Goal: Check status: Check status

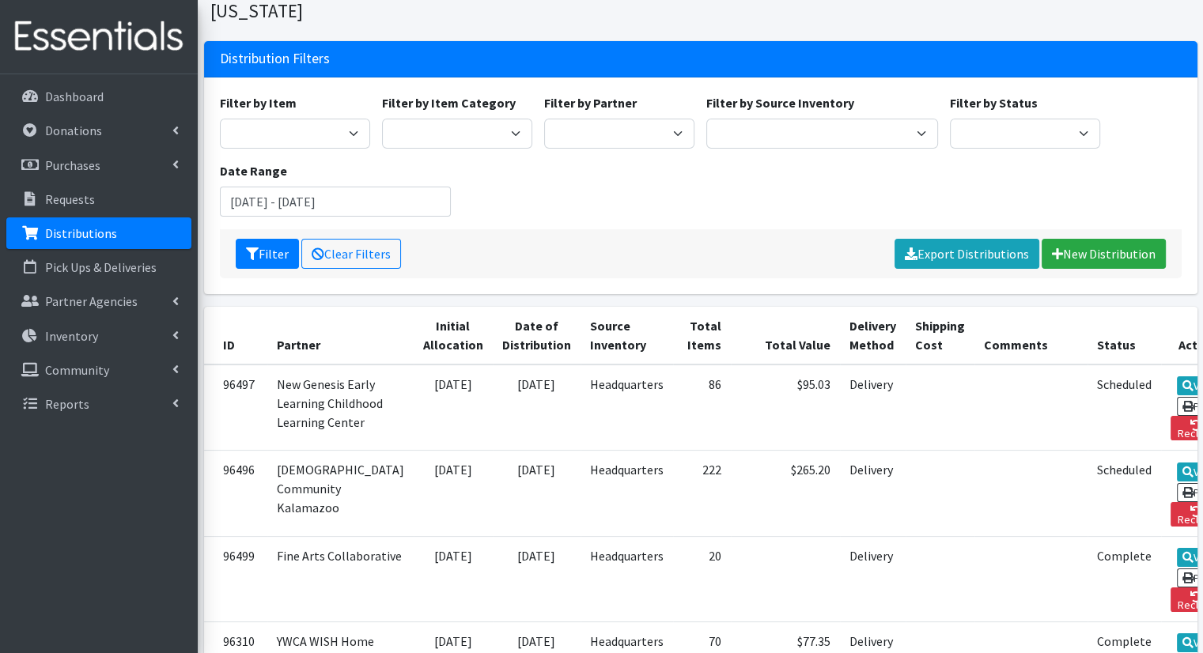
scroll to position [79, 0]
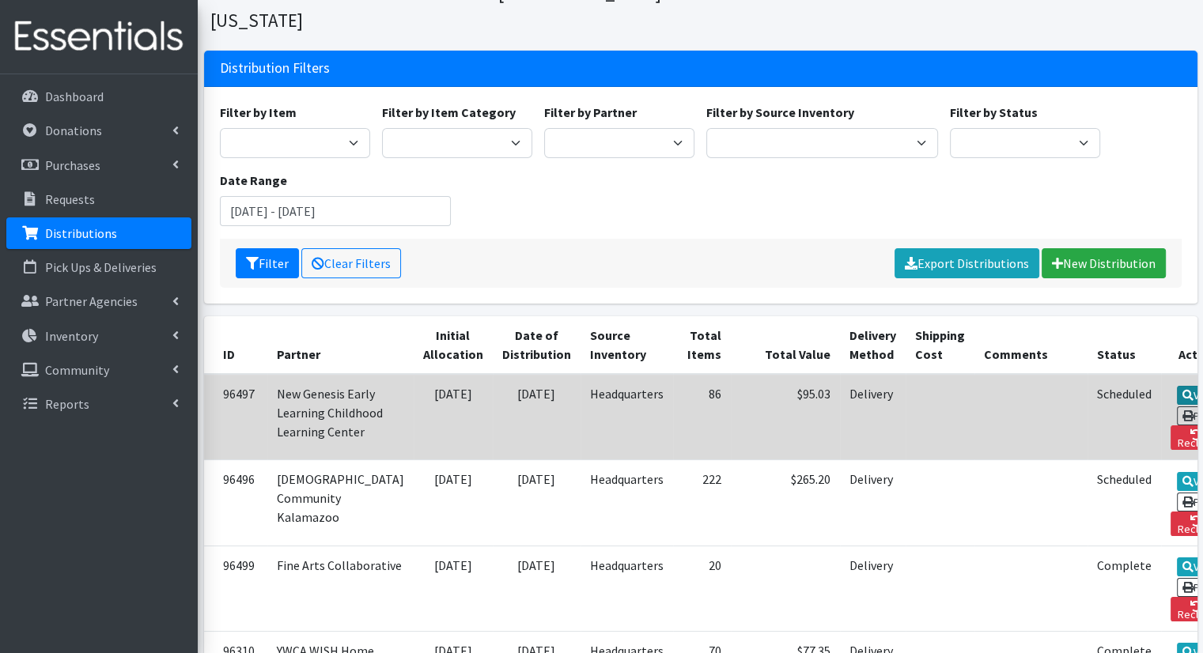
click at [1182, 390] on icon at bounding box center [1187, 395] width 11 height 11
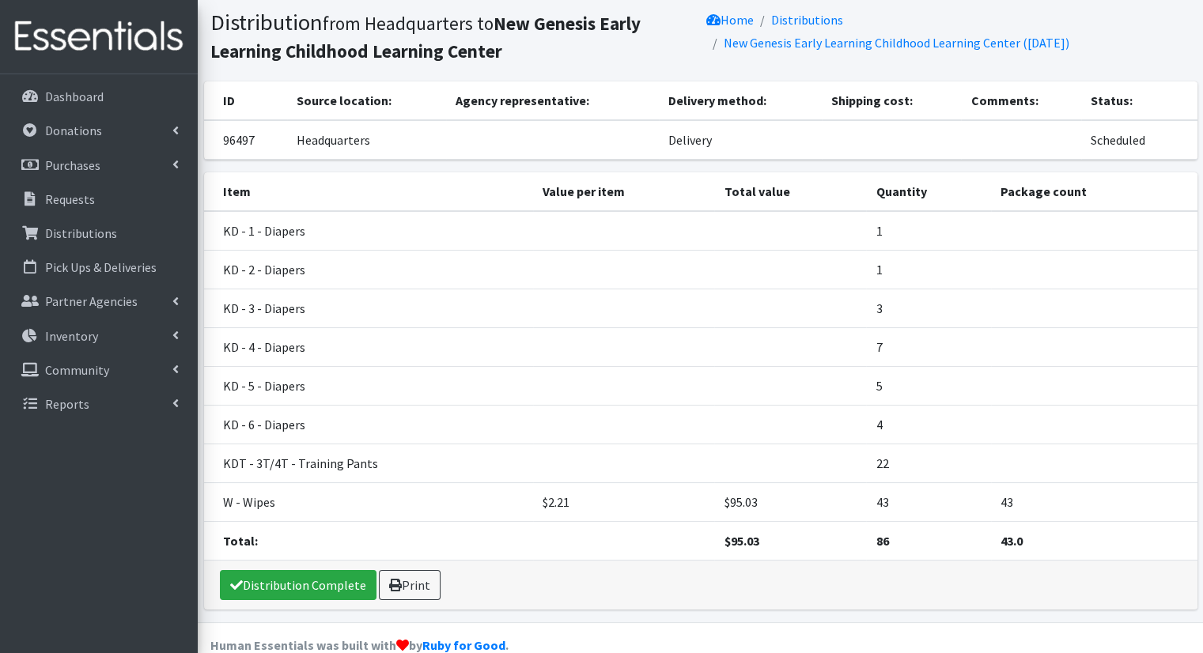
scroll to position [74, 0]
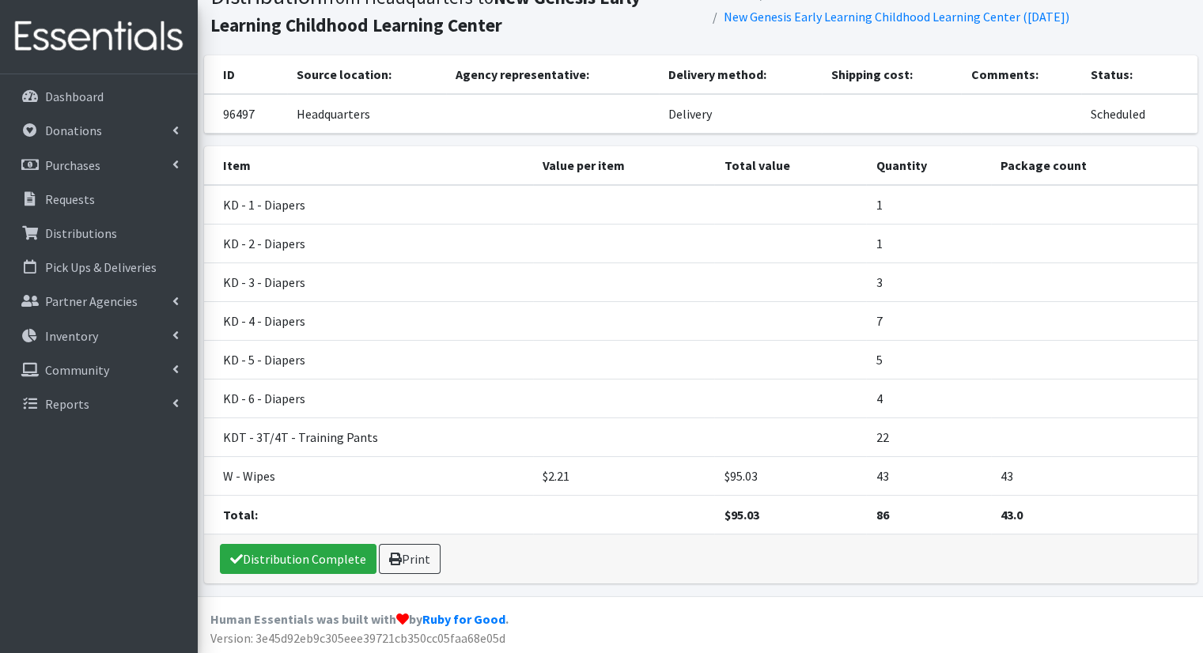
click at [297, 576] on div "Distribution Complete Print" at bounding box center [700, 559] width 993 height 49
click at [304, 563] on link "Distribution Complete" at bounding box center [298, 559] width 157 height 30
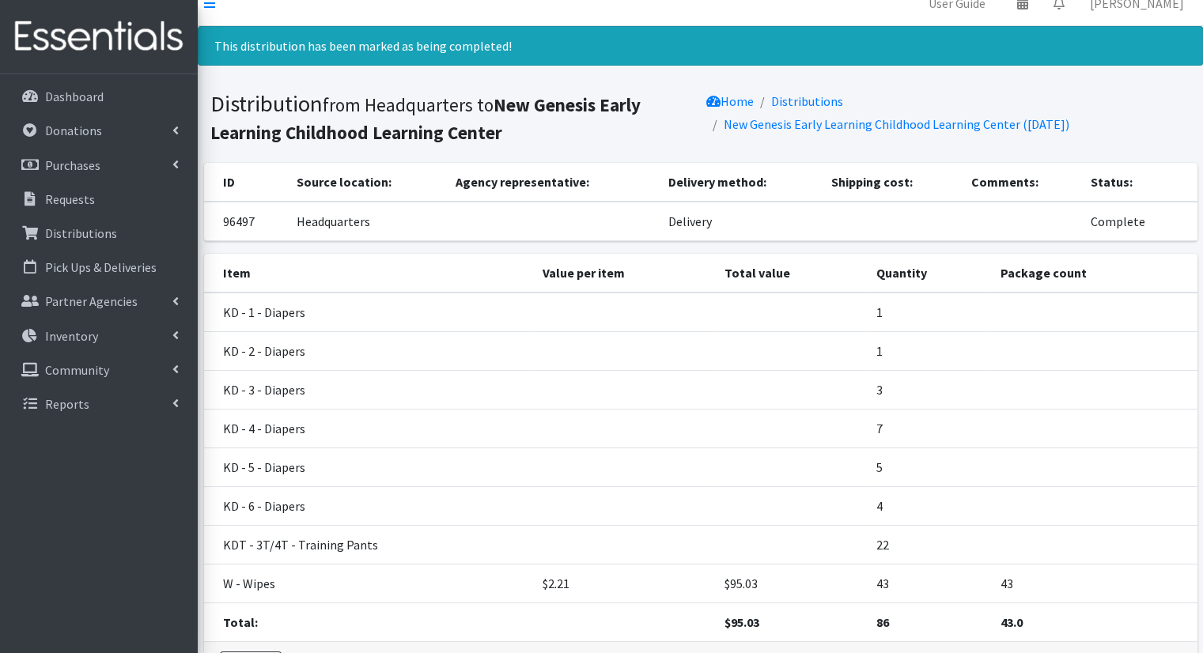
scroll to position [0, 0]
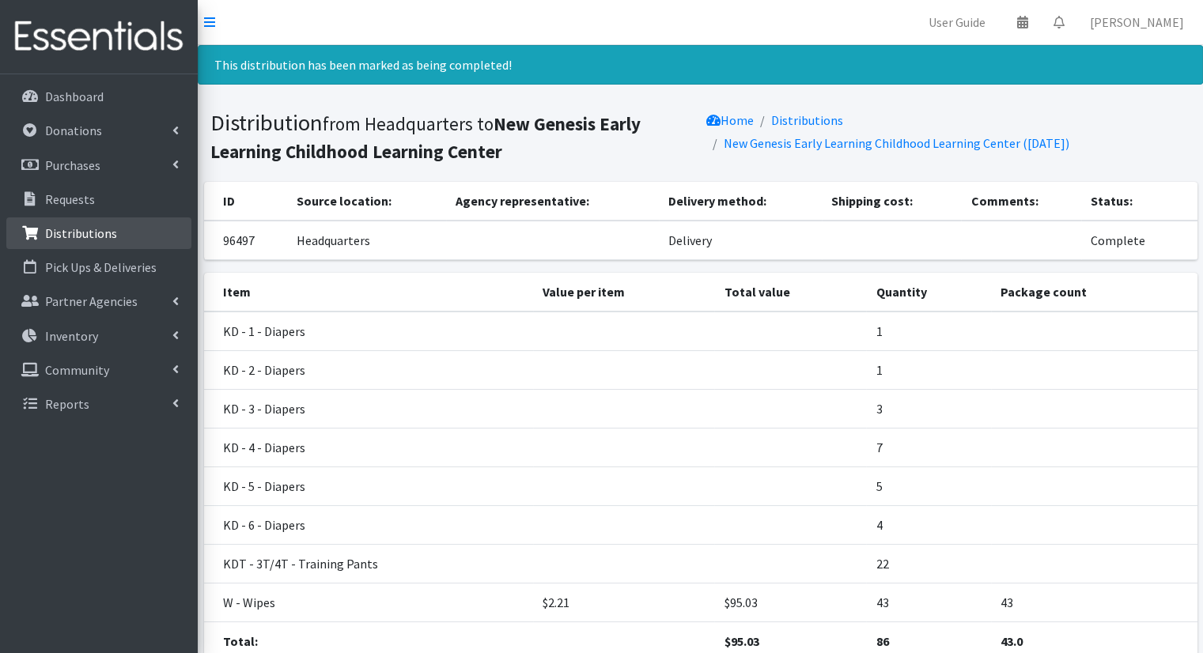
click at [111, 232] on p "Distributions" at bounding box center [81, 233] width 72 height 16
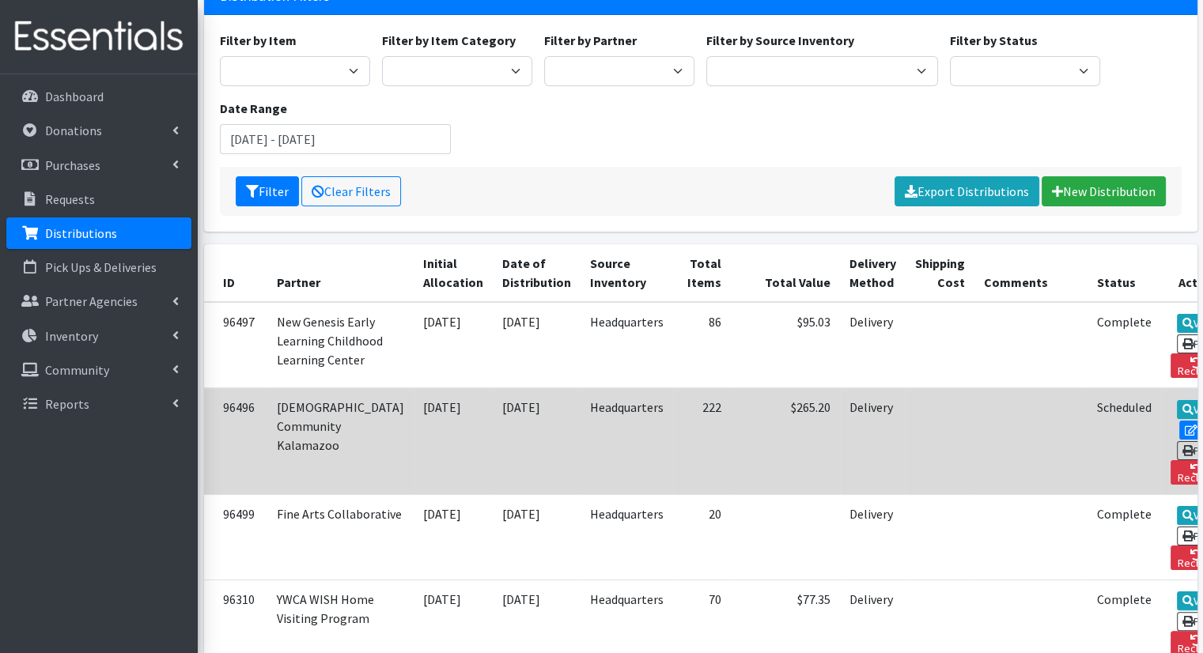
scroll to position [158, 0]
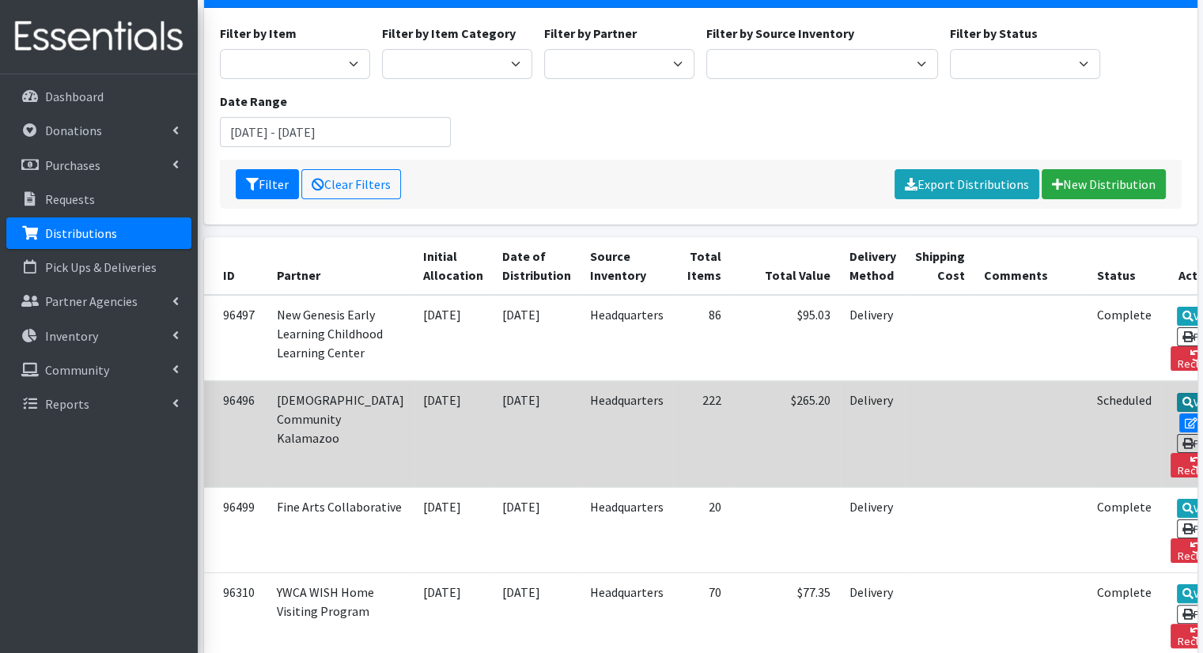
click at [1177, 398] on link "View" at bounding box center [1199, 402] width 45 height 19
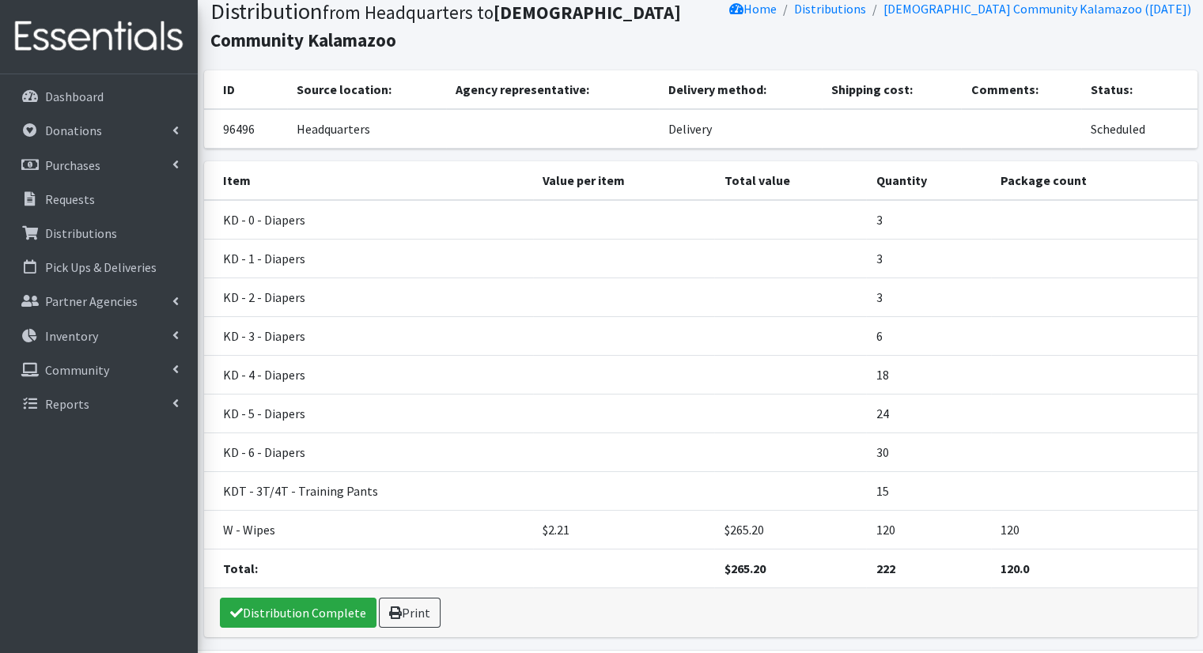
scroll to position [113, 0]
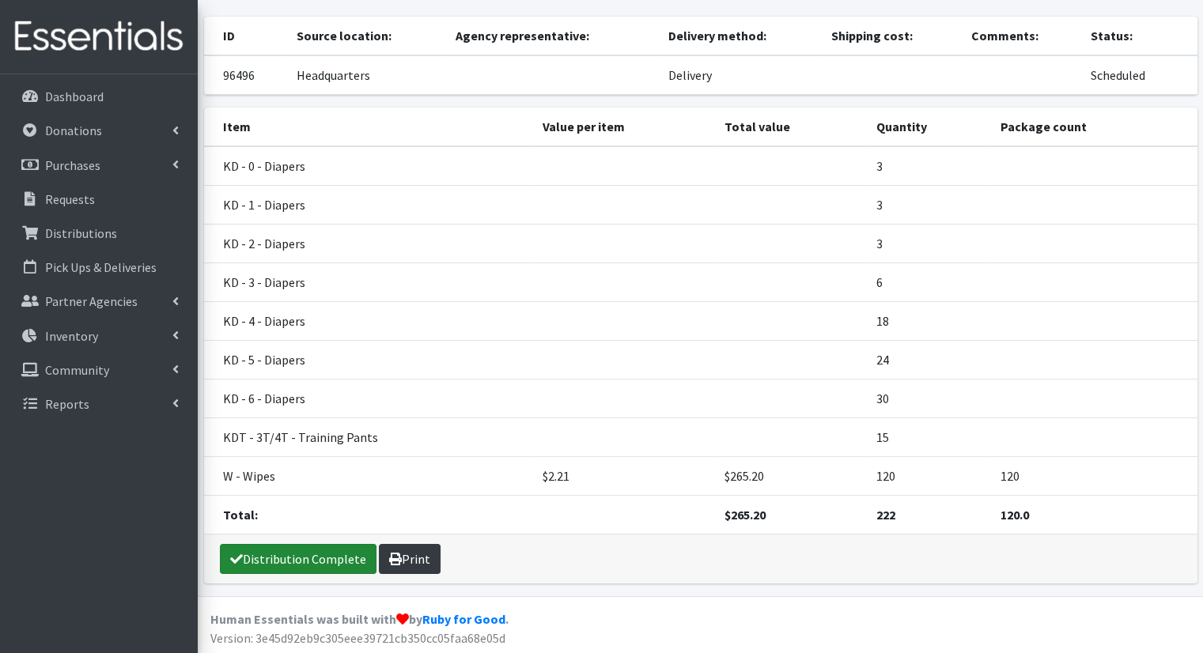
click at [331, 567] on link "Distribution Complete" at bounding box center [298, 559] width 157 height 30
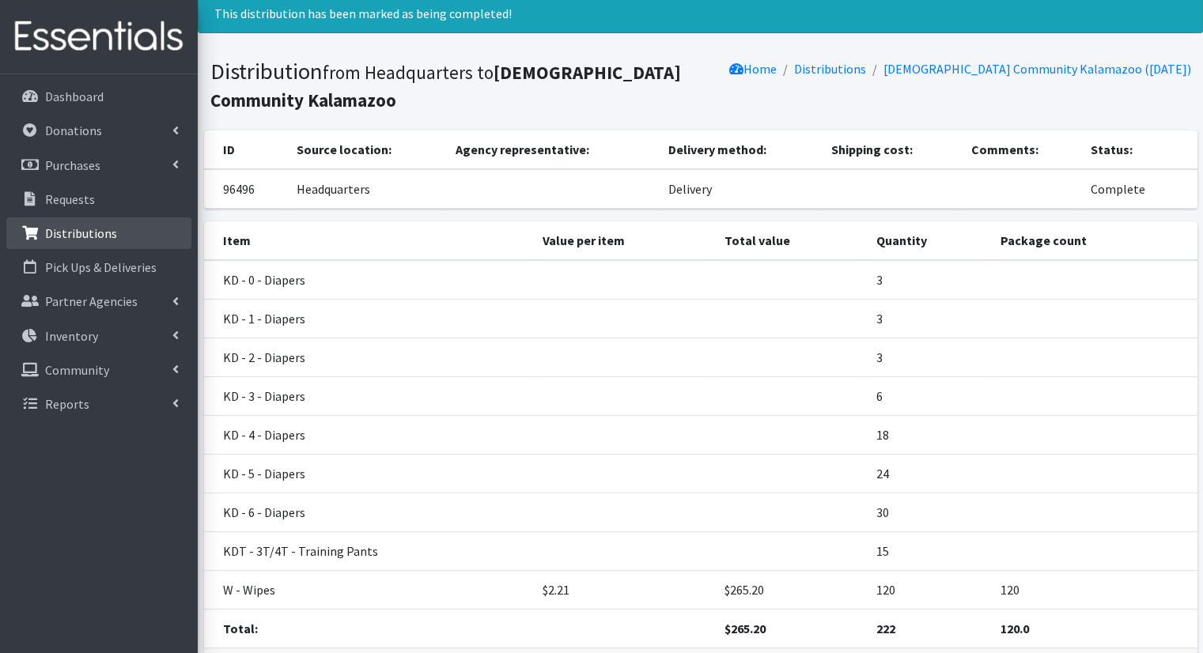
scroll to position [0, 0]
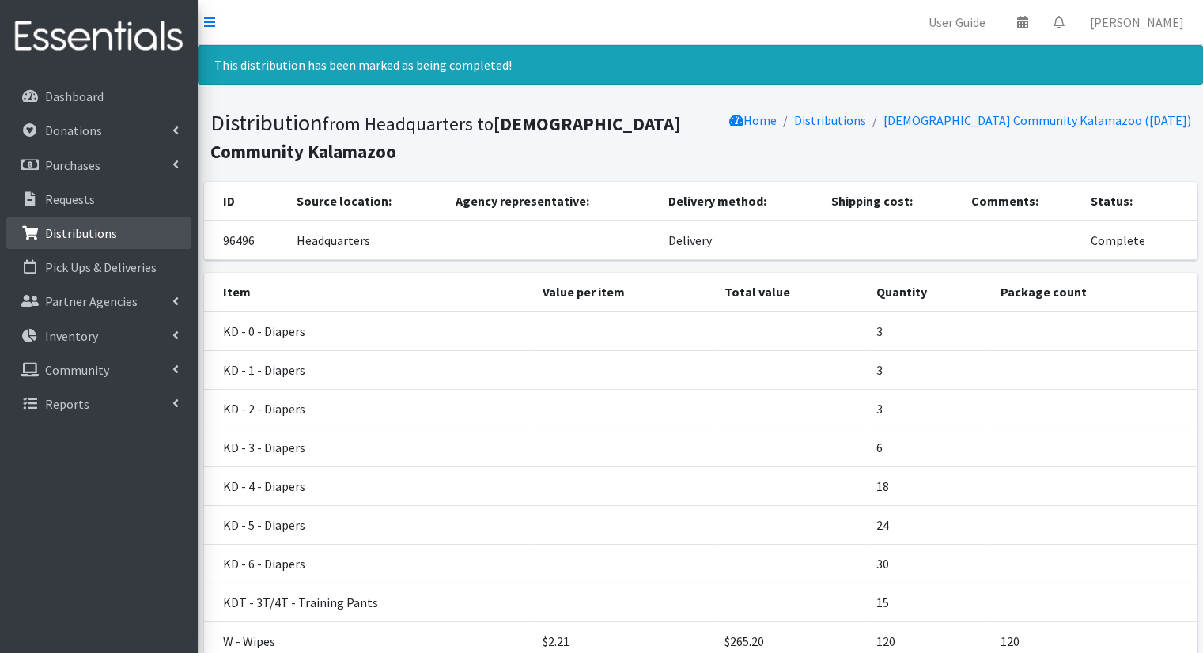
click at [80, 232] on p "Distributions" at bounding box center [81, 233] width 72 height 16
